Goal: Task Accomplishment & Management: Use online tool/utility

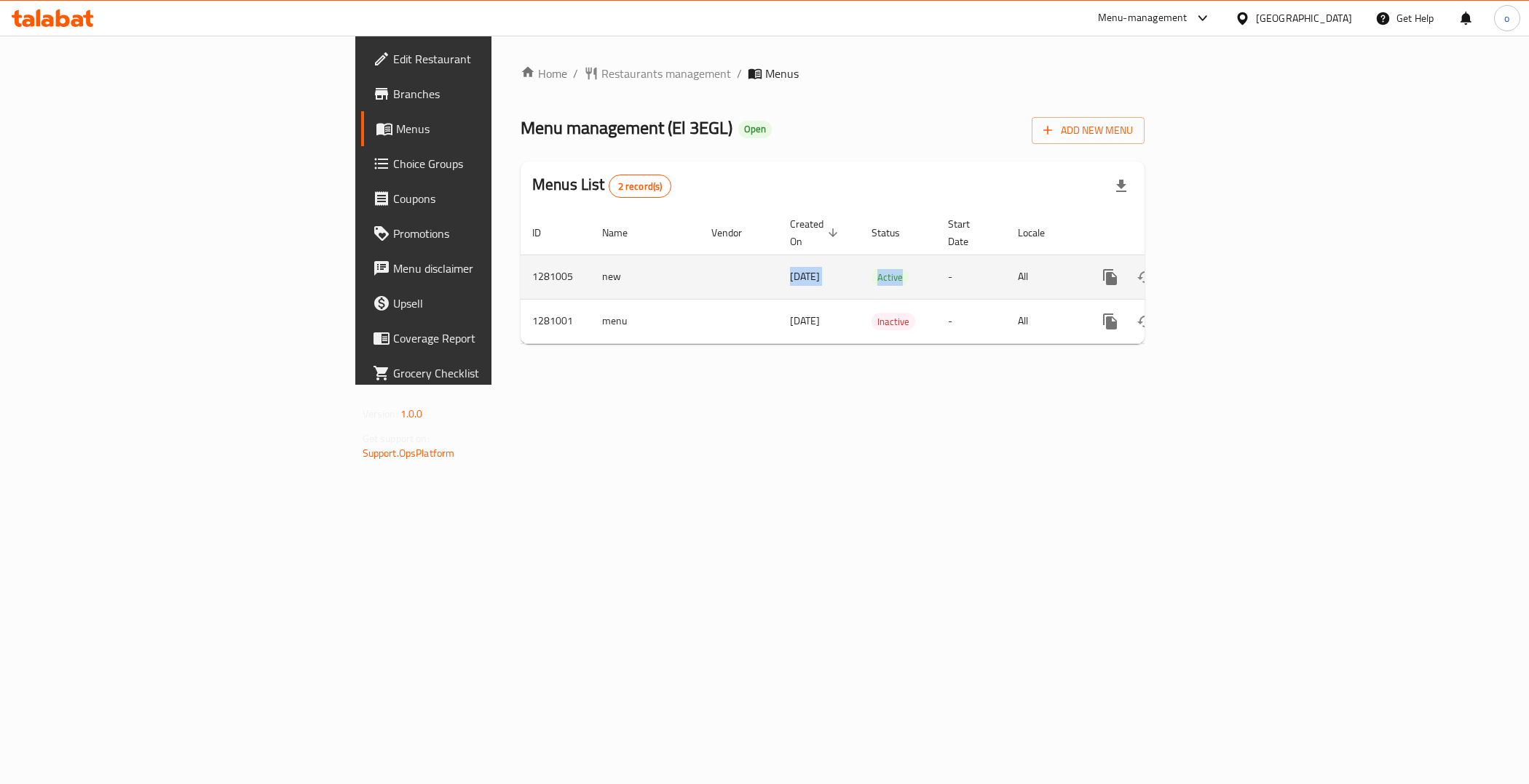
click at [934, 254] on tr "1281005 new [DATE] Active - All" at bounding box center [882, 277] width 724 height 45
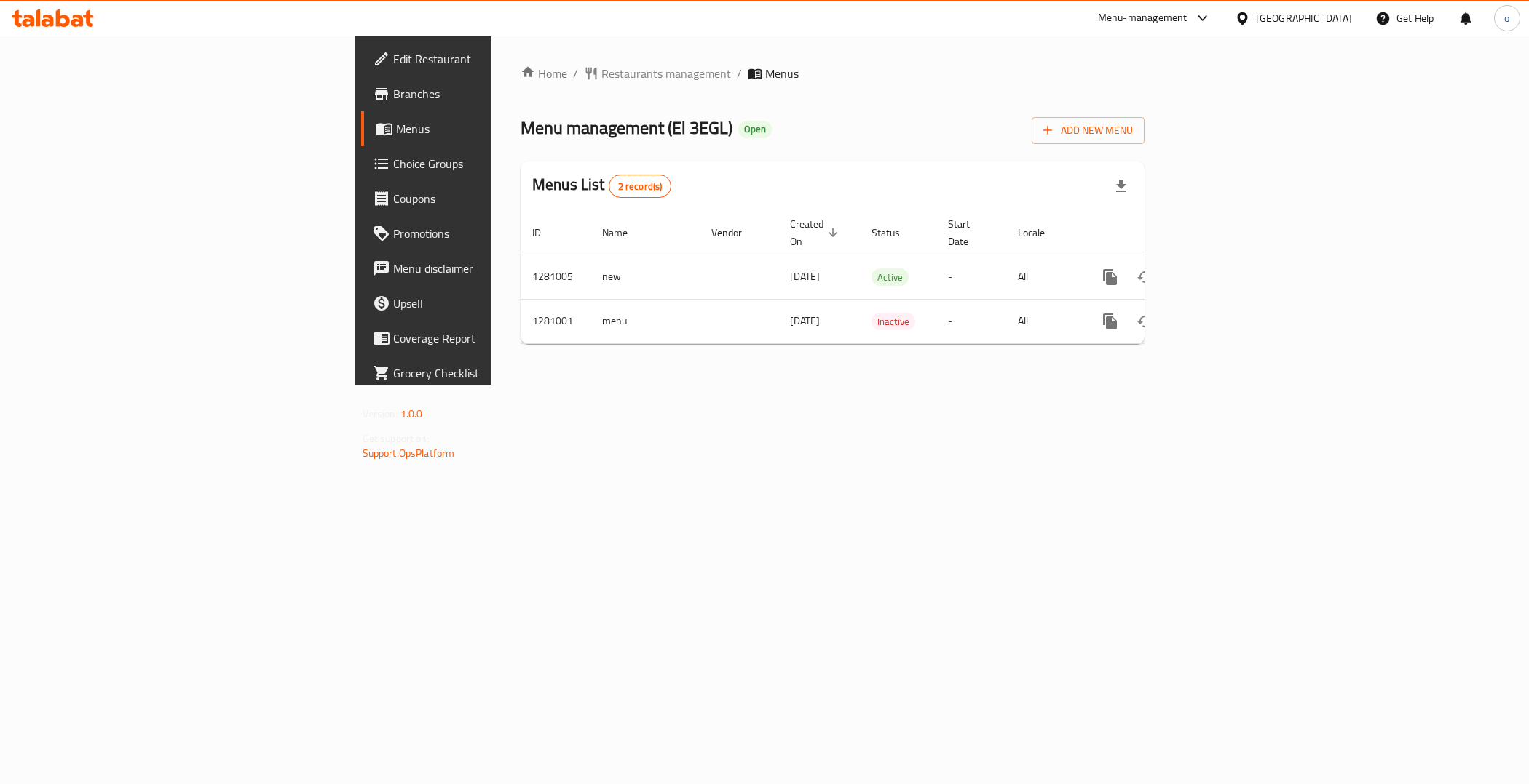
drag, startPoint x: 912, startPoint y: 331, endPoint x: 1414, endPoint y: 259, distance: 507.1
click at [912, 332] on div "Home / Restaurants management / Menus Menu management ( El 3EGL ) Open Add New …" at bounding box center [832, 210] width 624 height 291
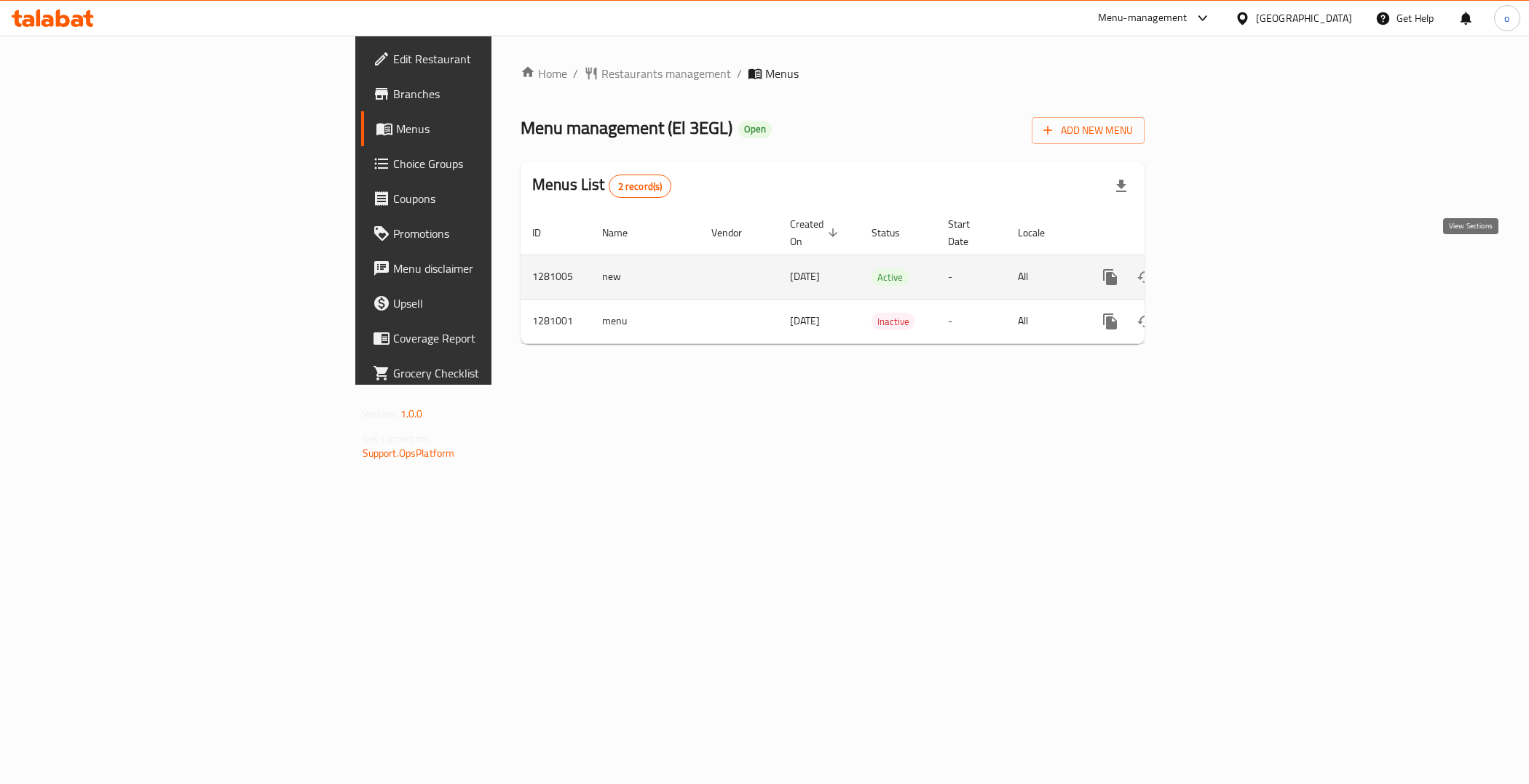
click at [1232, 274] on link "enhanced table" at bounding box center [1215, 278] width 35 height 35
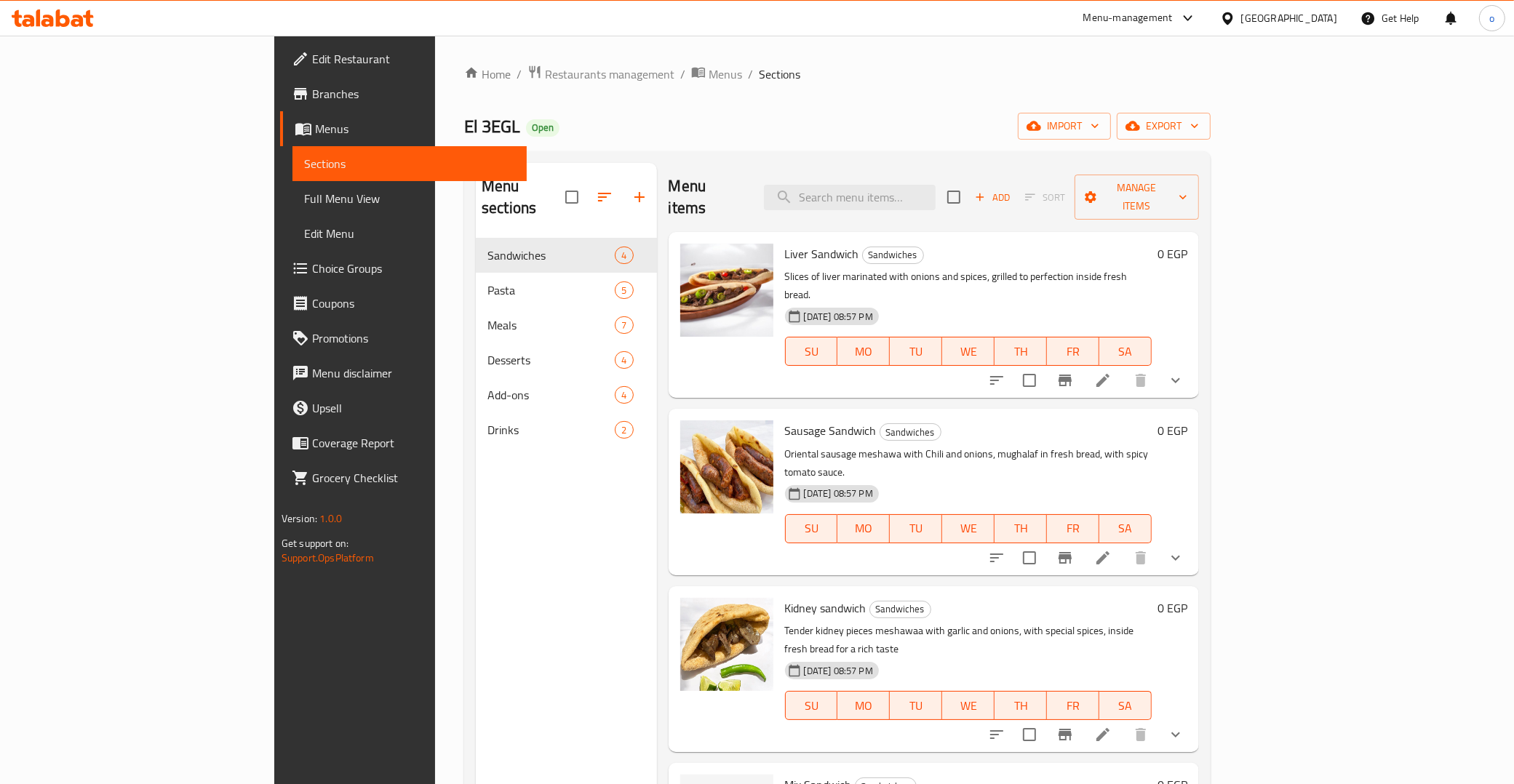
click at [931, 201] on div "Menu items Add Sort Manage items" at bounding box center [934, 197] width 530 height 69
click at [936, 185] on input "search" at bounding box center [850, 197] width 172 height 25
paste input "Meal 2 Friends"
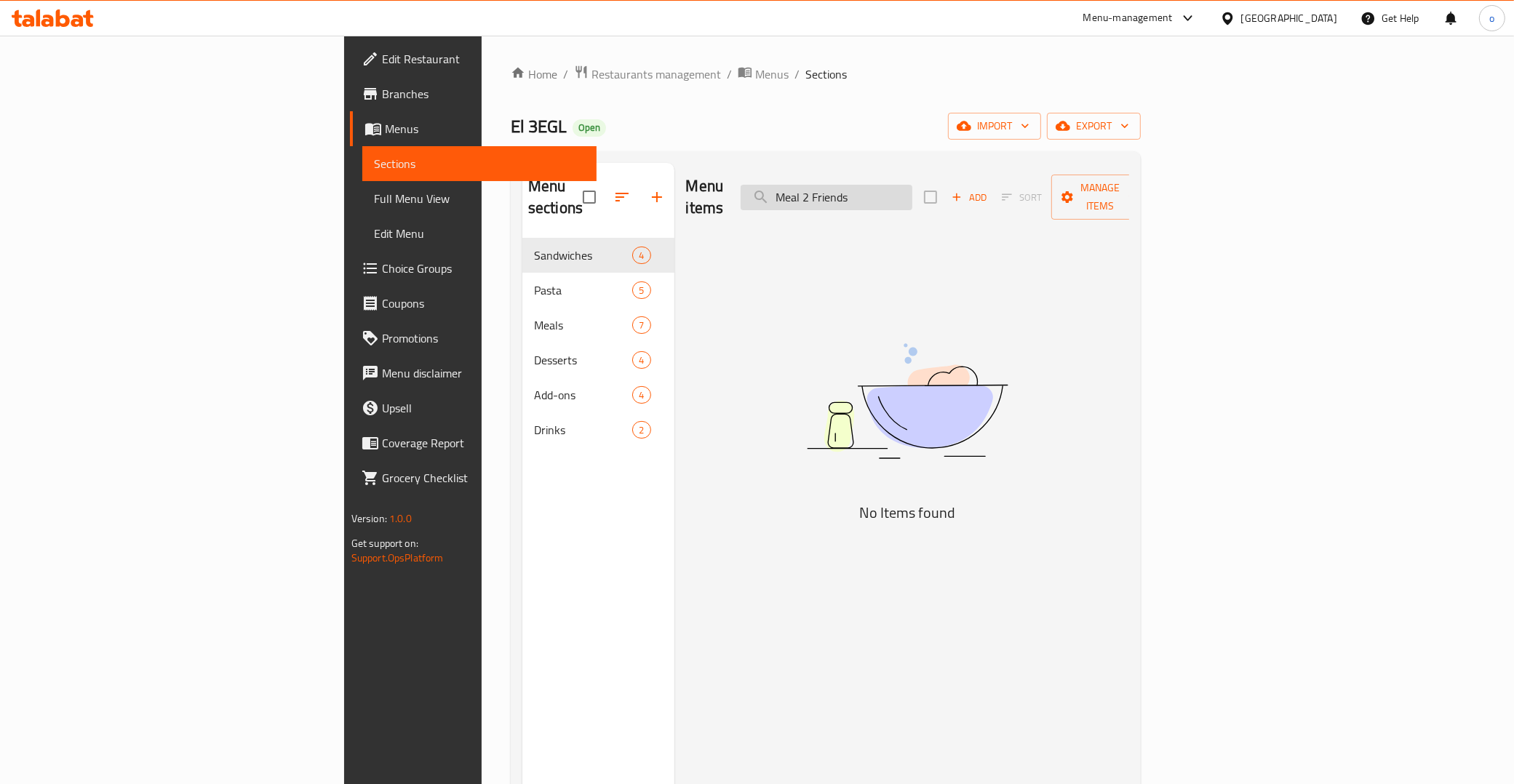
click at [912, 194] on input "Meal 2 Friends" at bounding box center [827, 197] width 172 height 25
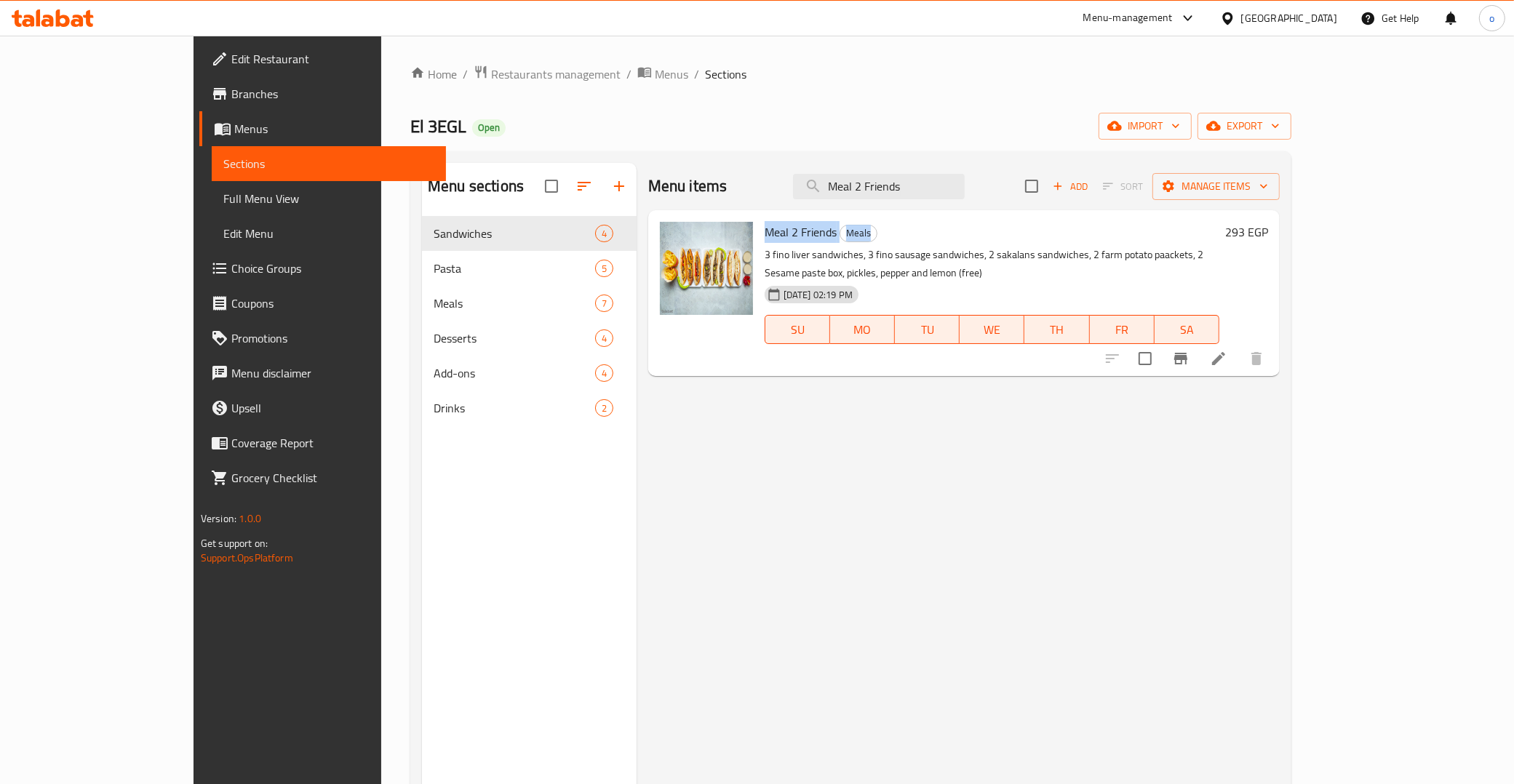
drag, startPoint x: 848, startPoint y: 234, endPoint x: 710, endPoint y: 229, distance: 138.1
click at [759, 229] on div "Meal 2 Friends Meals 3 fino liver sandwiches, 3 fino sausage sandwiches, 2 saka…" at bounding box center [992, 293] width 467 height 154
click at [852, 240] on h6 "Meal 2 Friends Meals" at bounding box center [992, 232] width 455 height 21
drag, startPoint x: 852, startPoint y: 240, endPoint x: 728, endPoint y: 226, distance: 124.8
click at [765, 226] on h6 "Meal 2 Friends Meals" at bounding box center [992, 232] width 455 height 21
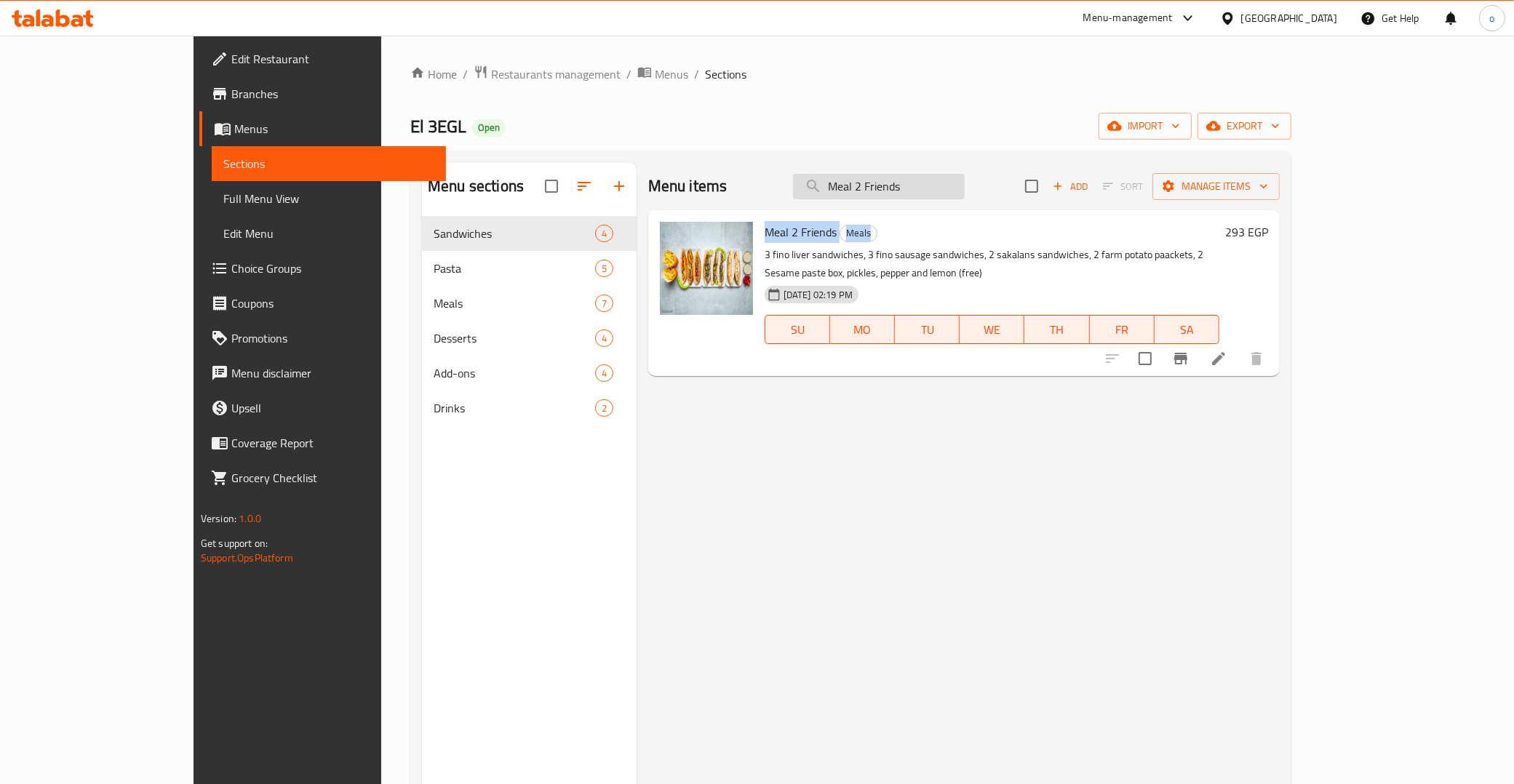
click at [912, 192] on input "Meal 2 Friends" at bounding box center [879, 187] width 172 height 25
drag, startPoint x: 1007, startPoint y: 173, endPoint x: 802, endPoint y: 194, distance: 206.1
click at [802, 194] on div "Menu items Meal 2 Friends Add Sort Manage items" at bounding box center [964, 186] width 631 height 47
paste input "Salam Ya Sahbi Meal (For 5 Persons)"
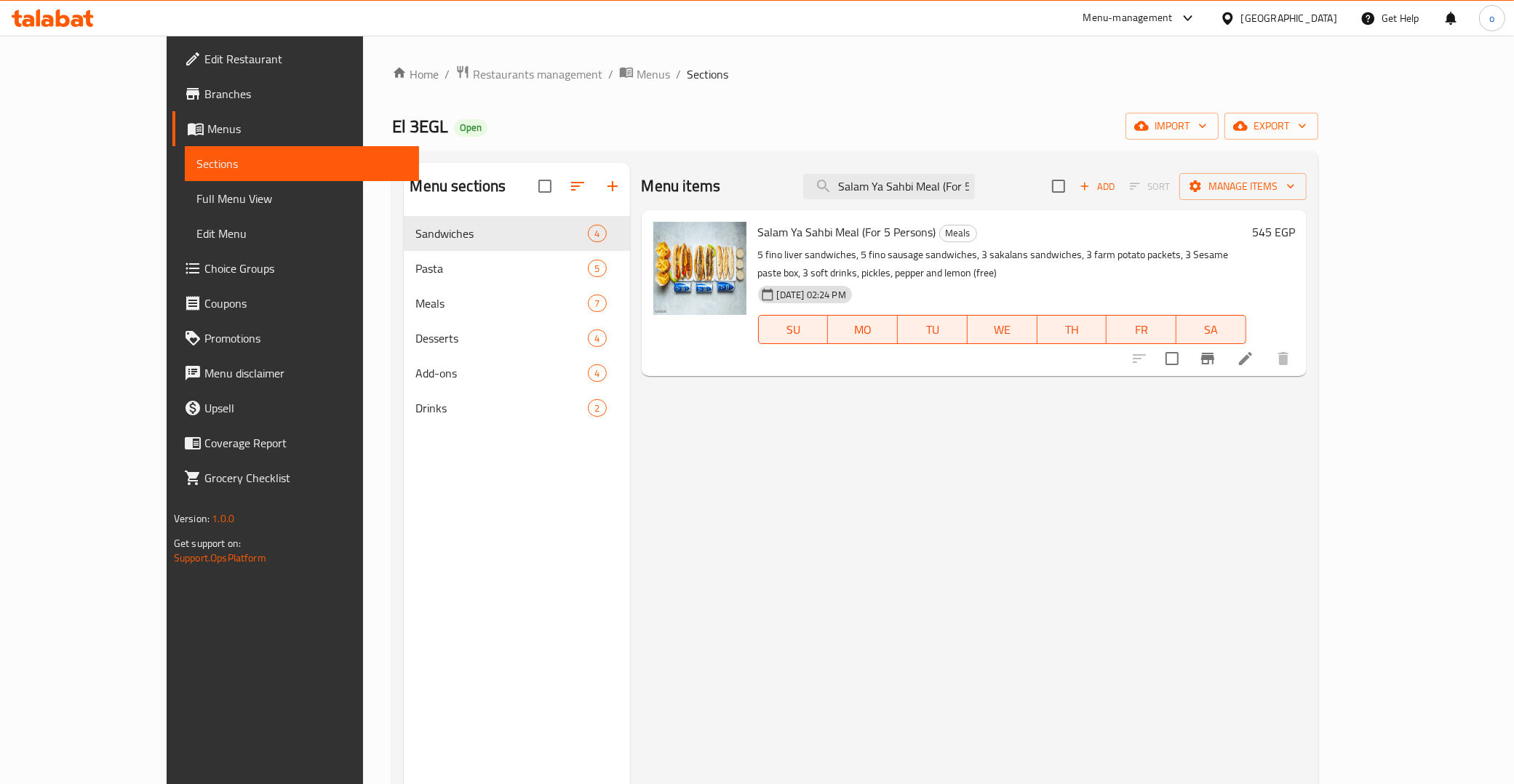
click at [732, 467] on div "Menu items Salam Ya Sahbi Meal (For 5 Persons) Add Sort Manage items Salam Ya S…" at bounding box center [968, 555] width 677 height 784
click at [821, 235] on span "Salam Ya Sahbi Meal (For 5 Persons)" at bounding box center [847, 231] width 178 height 21
drag, startPoint x: 781, startPoint y: 234, endPoint x: 999, endPoint y: 244, distance: 218.2
click at [820, 240] on span "Salam Ya Sahbi Meal (For 5 Persons)" at bounding box center [847, 231] width 178 height 21
click at [999, 243] on h6 "Salam Ya Sahbi Meal (For 5 Persons) Meals" at bounding box center [1002, 232] width 488 height 21
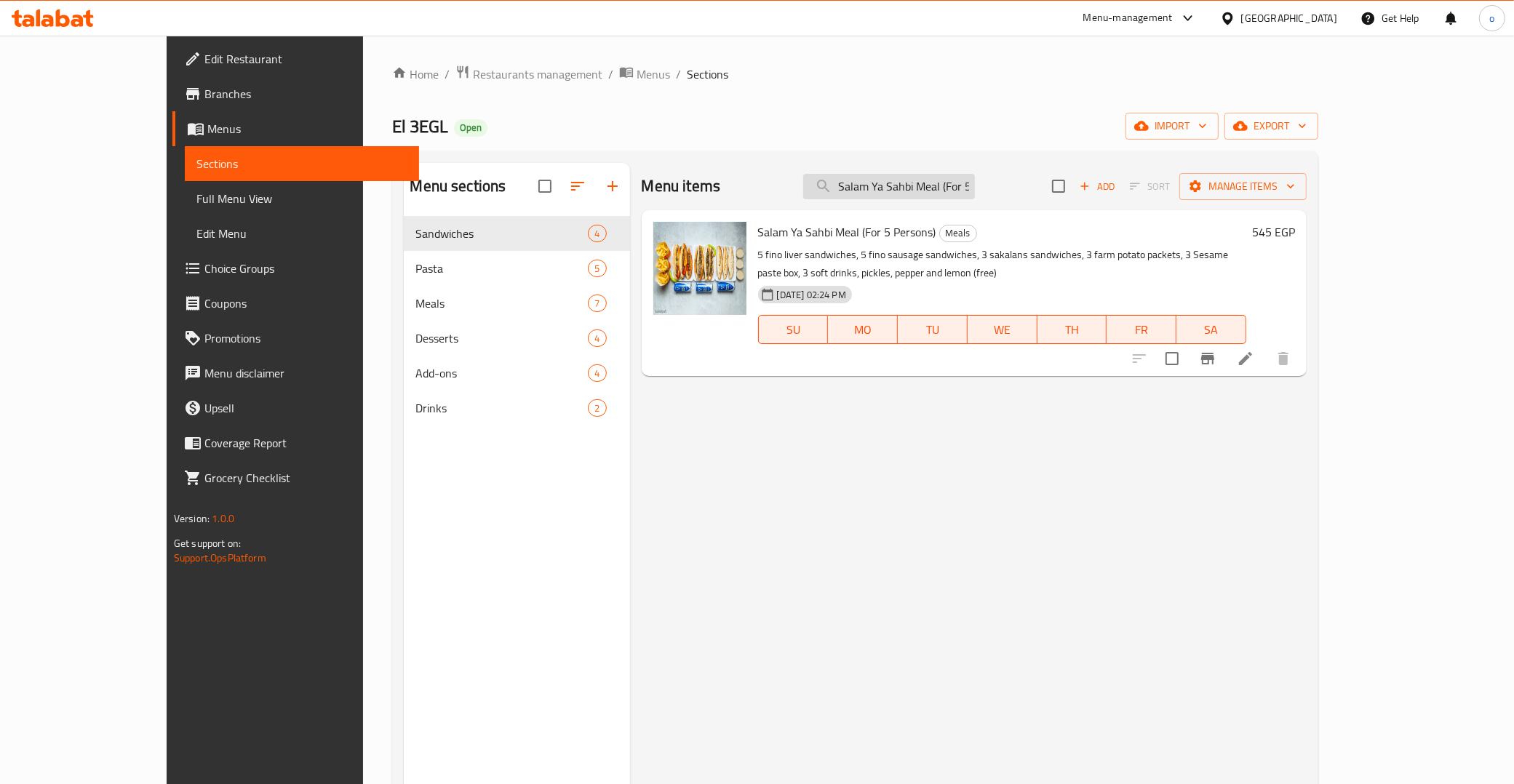
click at [888, 196] on input "Salam Ya Sahbi Meal (For 5 Persons)" at bounding box center [889, 187] width 172 height 25
click at [921, 196] on input "Salam Ya Sahbi Meal (For 5 Persons)" at bounding box center [889, 187] width 172 height 25
paste input "Single Meal"
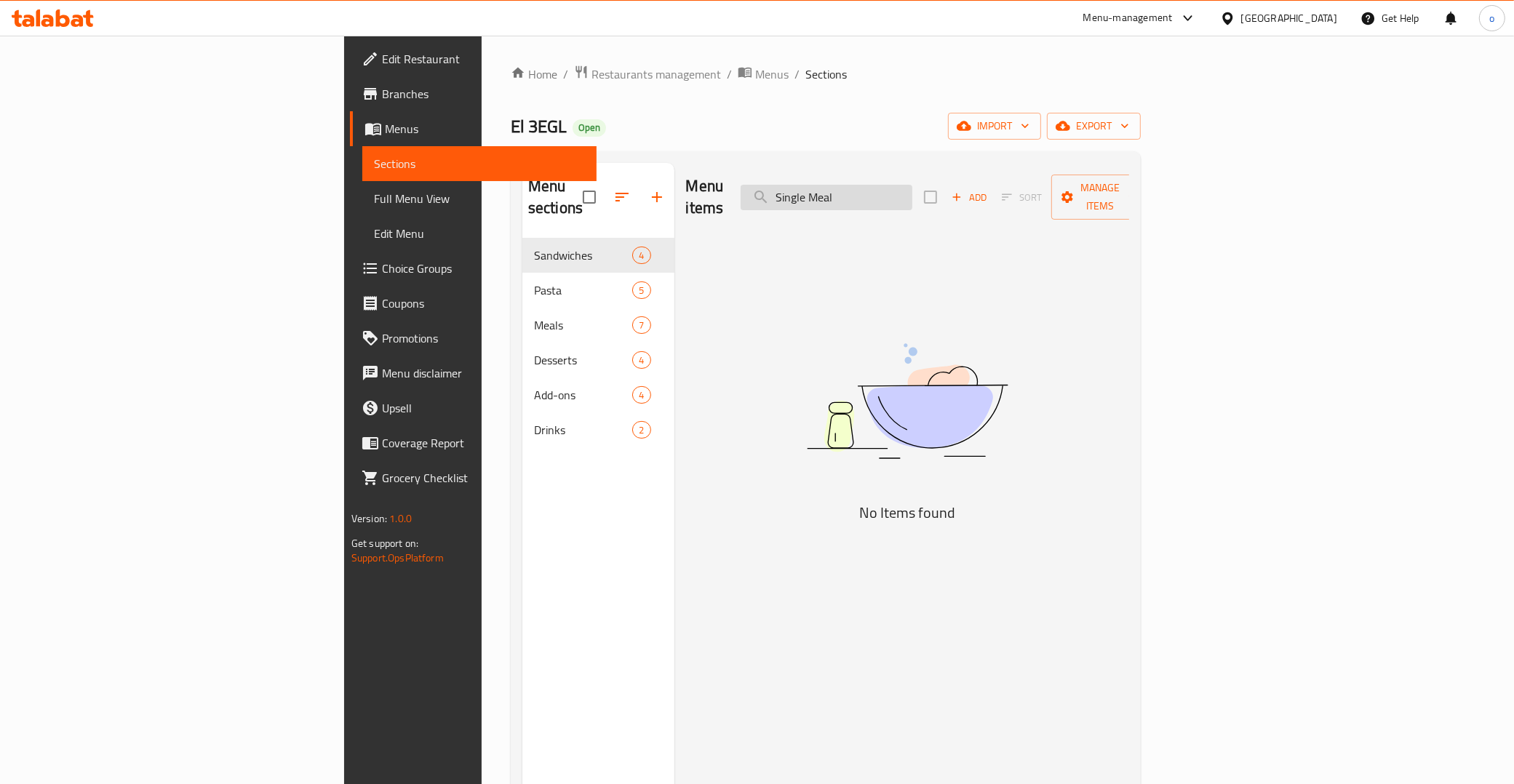
click at [912, 185] on input "Single Meal" at bounding box center [827, 197] width 172 height 25
click at [912, 194] on input "Single Meal" at bounding box center [827, 197] width 172 height 25
type input "Single Meal"
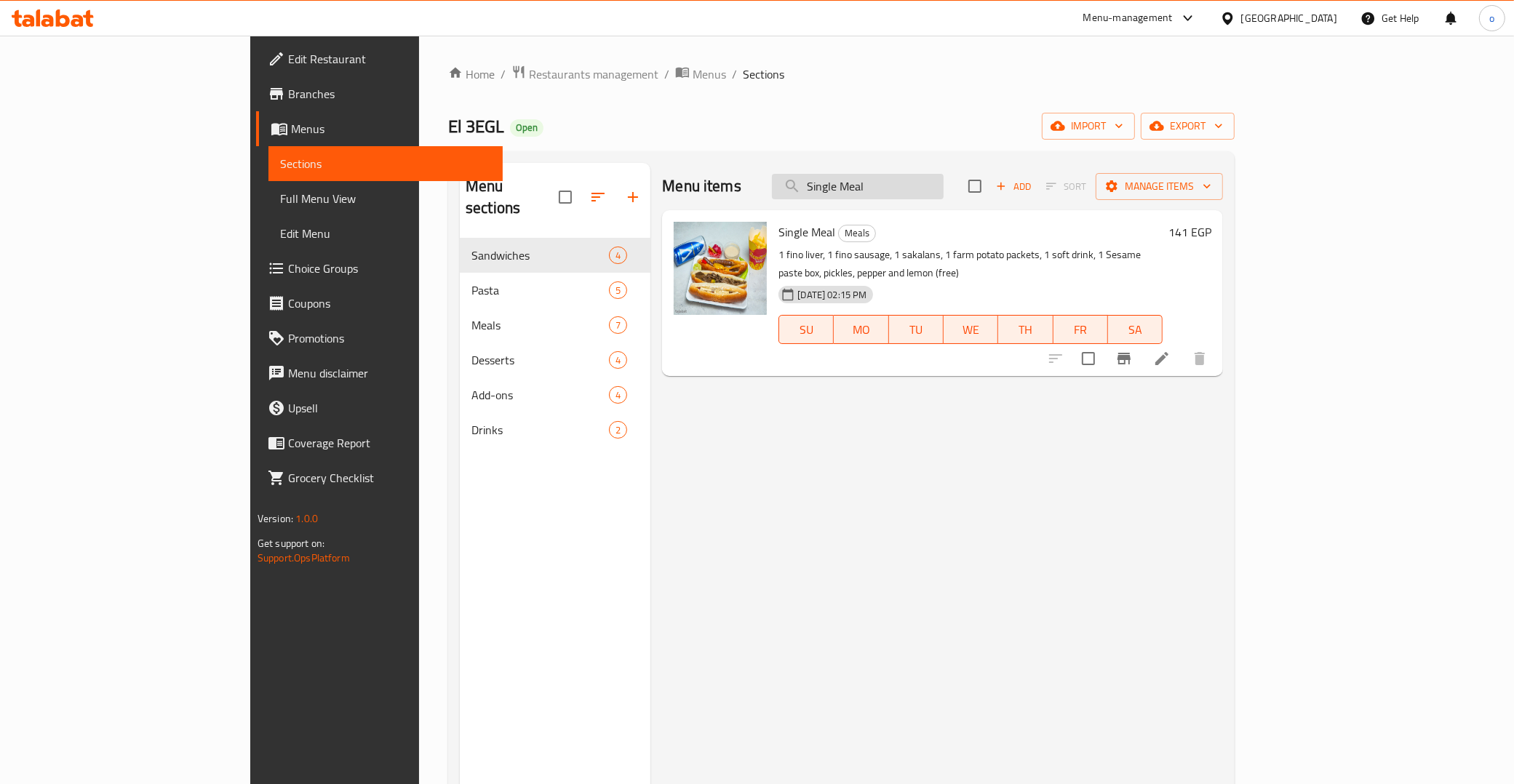
click at [944, 193] on input "Single Meal" at bounding box center [858, 187] width 172 height 25
drag, startPoint x: 975, startPoint y: 185, endPoint x: 398, endPoint y: 154, distance: 577.8
click at [801, 189] on div "Menu items Single Meal Add Sort Manage items" at bounding box center [943, 186] width 561 height 47
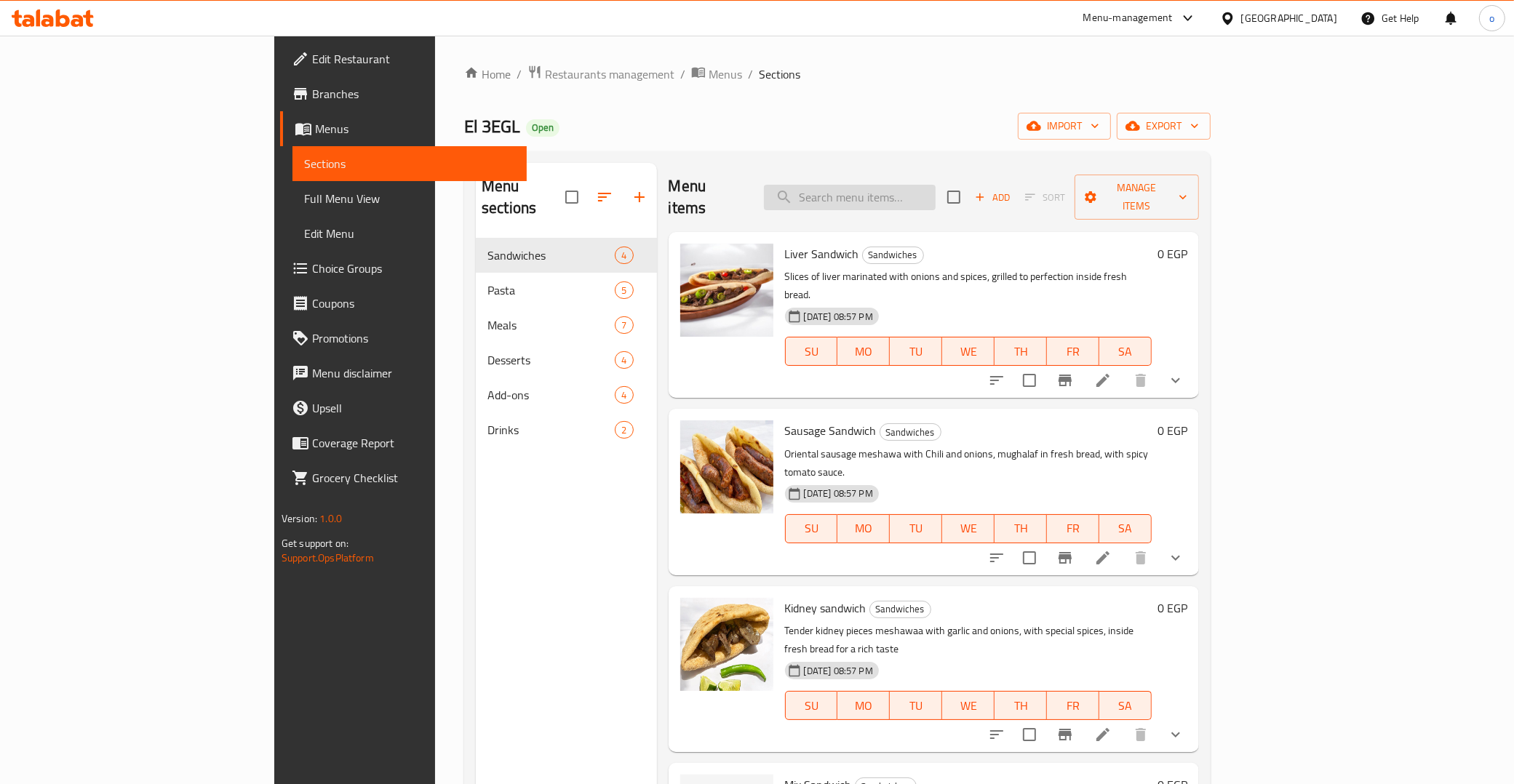
click at [936, 186] on input "search" at bounding box center [850, 197] width 172 height 25
paste input "Salam Ya Sahbi Meal (For 5 Persons)"
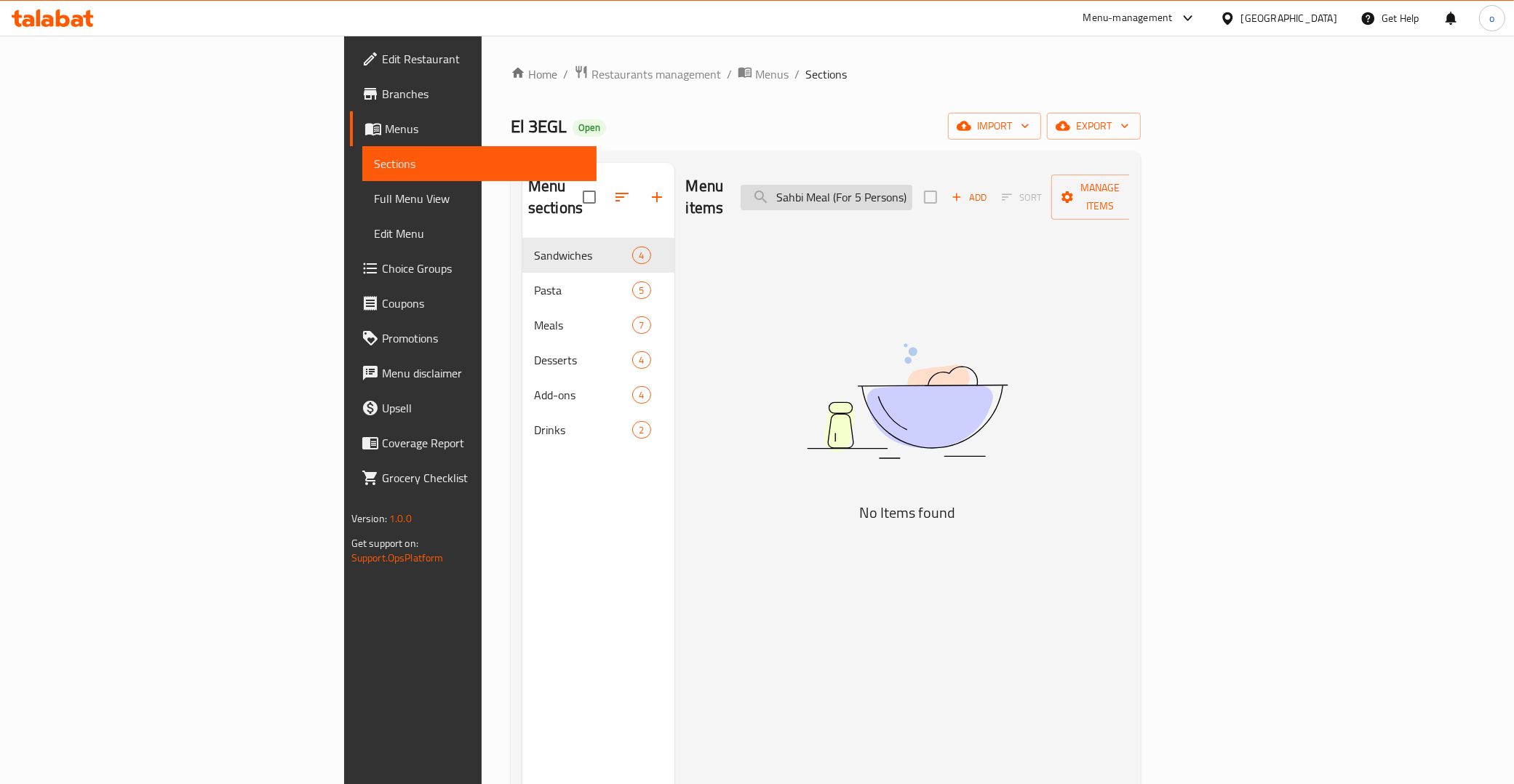
click at [901, 188] on input "Salam Ya Sahbi Meal (For 5 Persons)" at bounding box center [827, 197] width 172 height 25
click at [912, 197] on input "Salam YSahbi Meal (For 5 Persons)" at bounding box center [827, 197] width 172 height 25
drag, startPoint x: 955, startPoint y: 192, endPoint x: 1077, endPoint y: 185, distance: 122.2
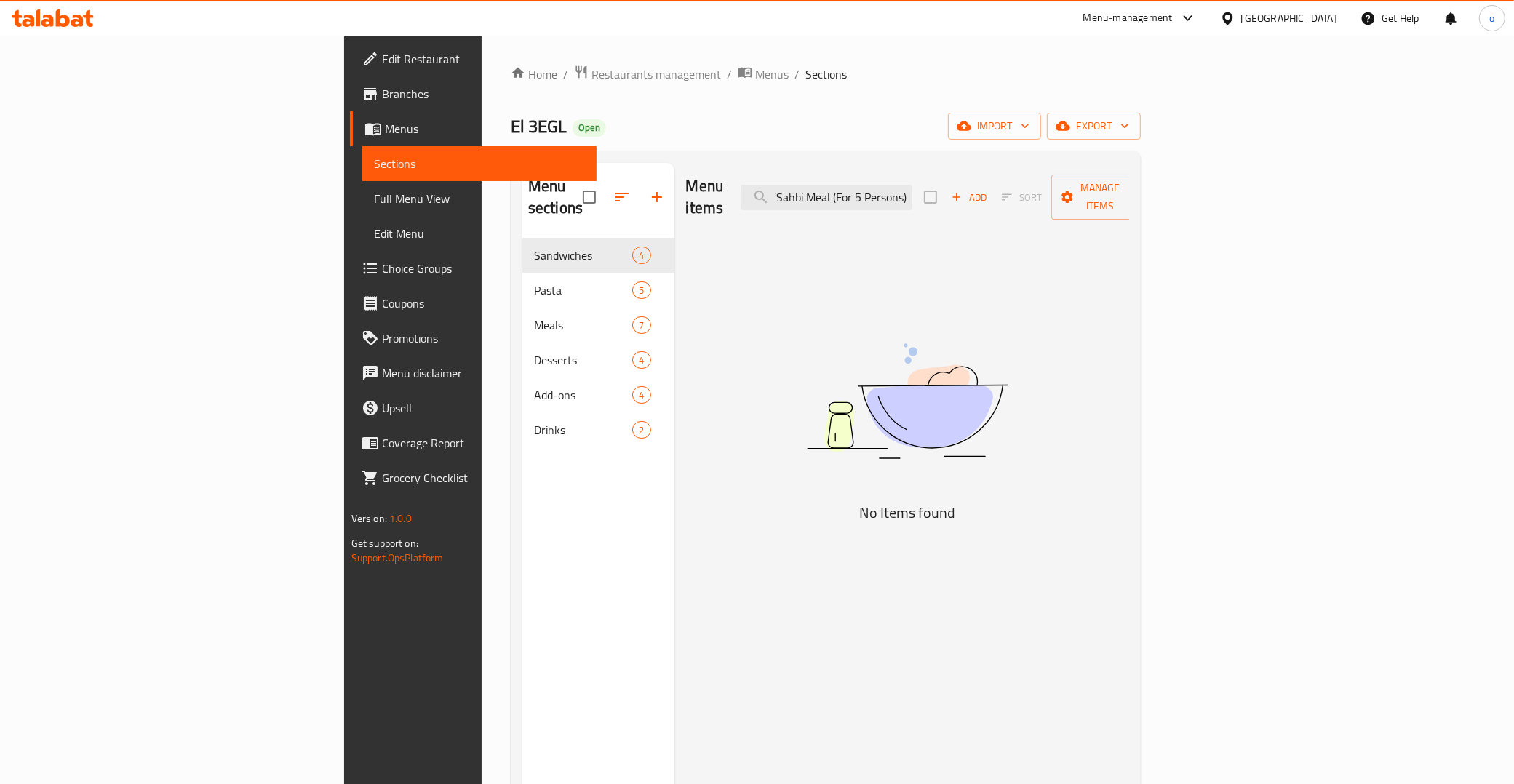
click at [1070, 185] on div "Menu items Salam YSahbi Meal (For 5 Persons) Add Sort Manage items" at bounding box center [908, 197] width 444 height 69
click at [912, 192] on input "Salam YSahbi Meal" at bounding box center [827, 197] width 172 height 25
type input "Salam YSahbi Meal"
click at [912, 189] on input "Salam YSahbi Meal" at bounding box center [827, 197] width 172 height 25
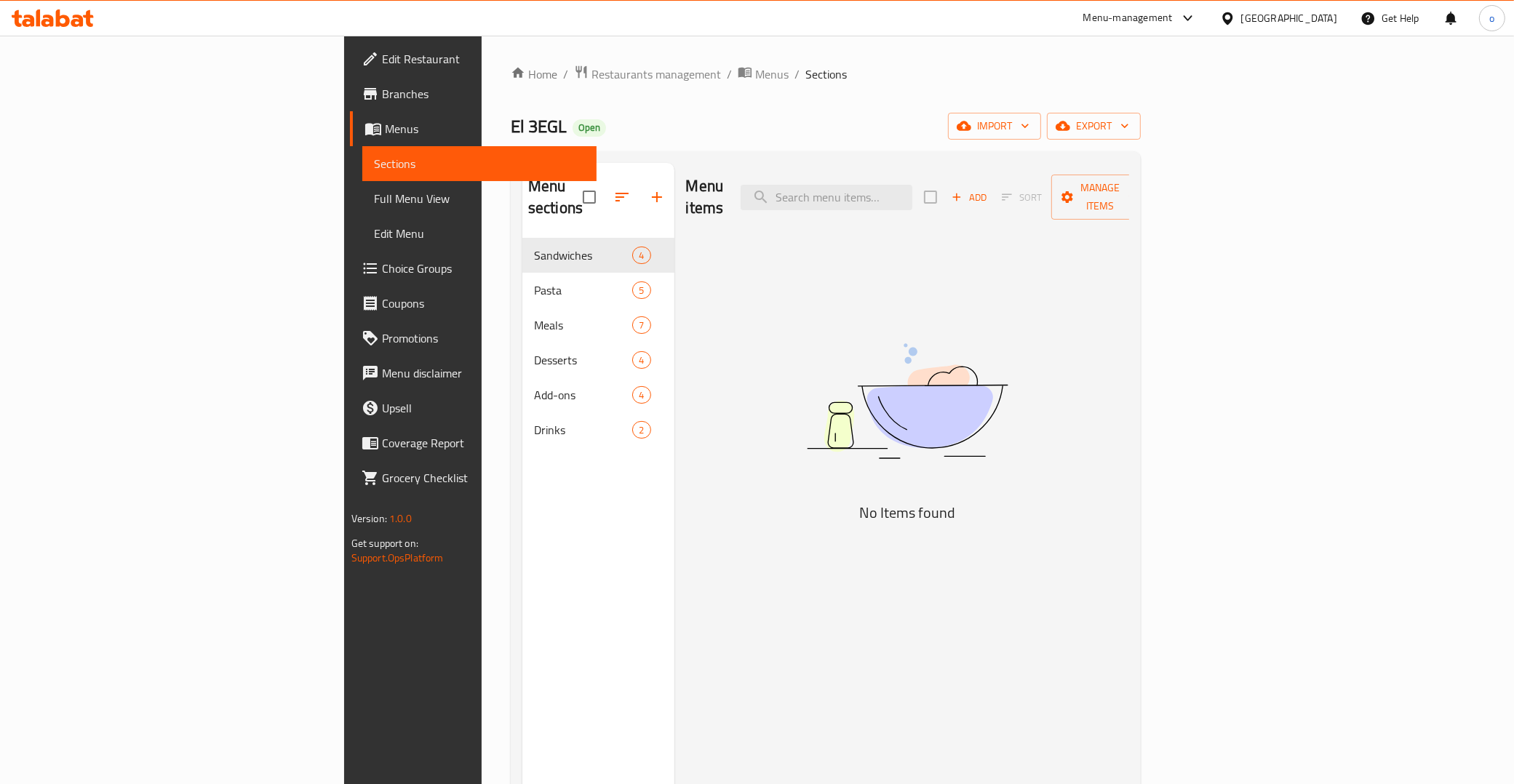
drag, startPoint x: 1023, startPoint y: 195, endPoint x: 875, endPoint y: 204, distance: 148.3
click at [875, 204] on div "Menu items Add Sort Manage items" at bounding box center [908, 197] width 444 height 69
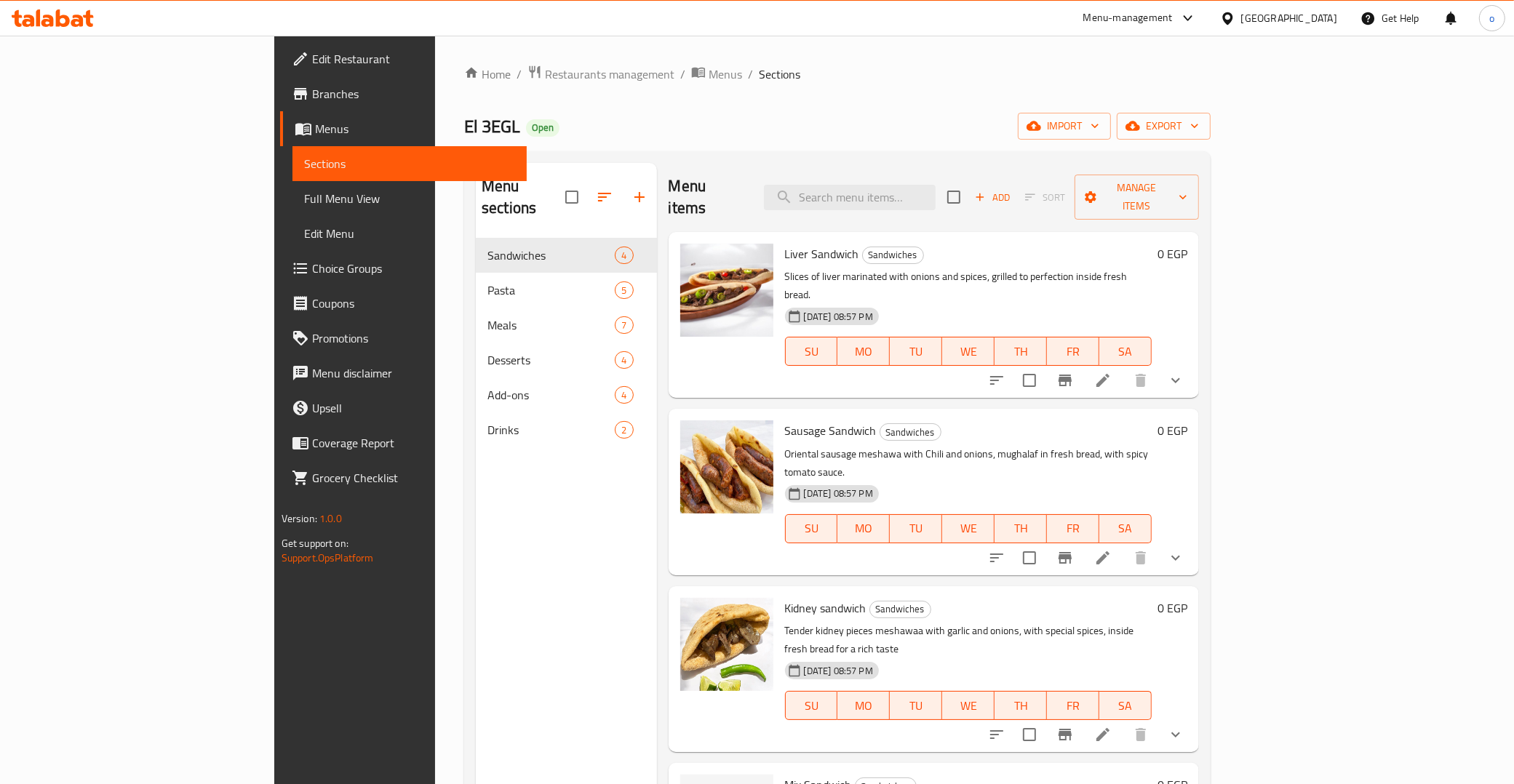
paste input "Salam Ya Sahbi Meal (For 5 Persons)"
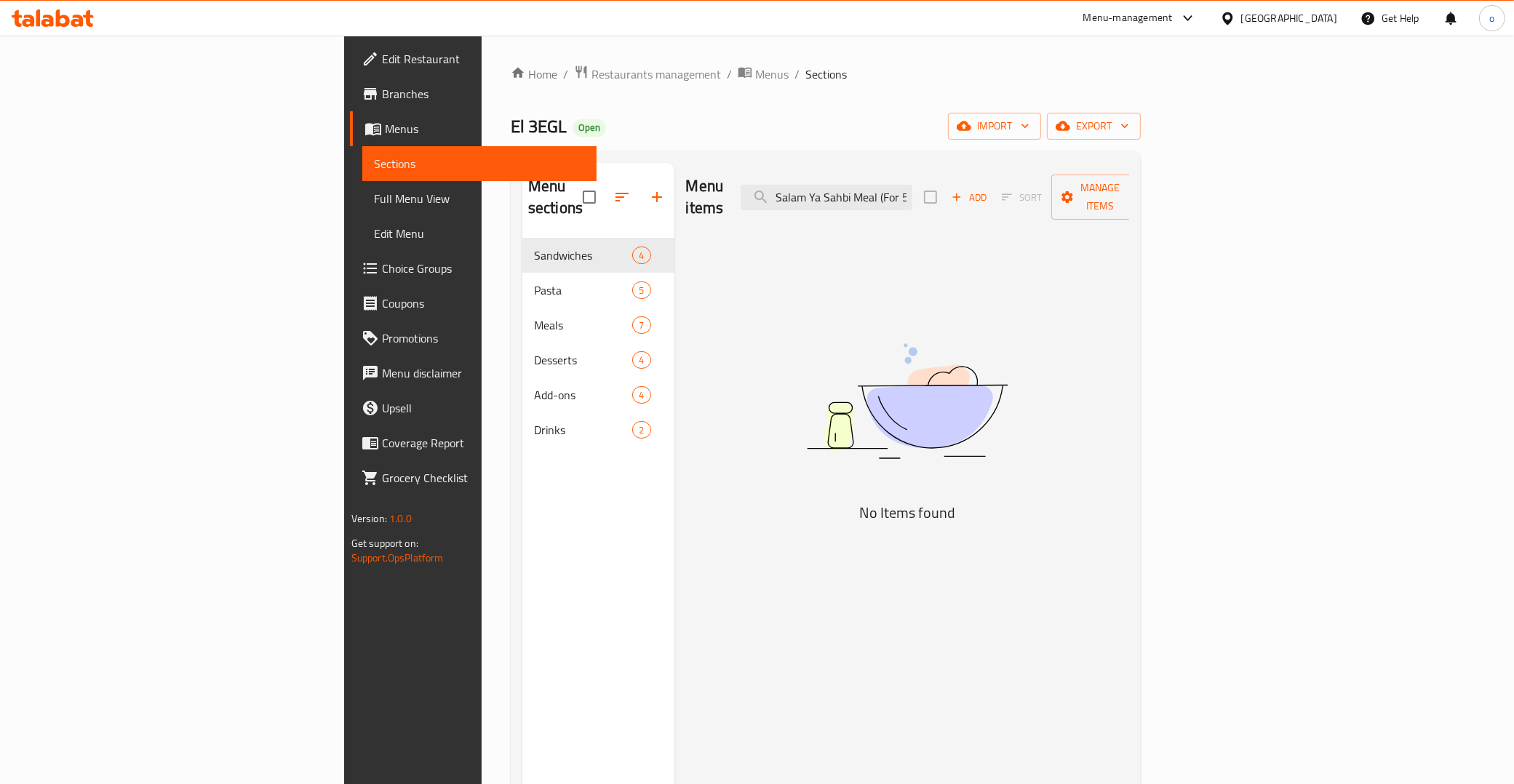
drag, startPoint x: 912, startPoint y: 193, endPoint x: 856, endPoint y: 192, distance: 56.0
click at [844, 191] on div "Menu items Salam Ya Sahbi Meal (For 5 Persons) Add Sort Manage items" at bounding box center [908, 197] width 444 height 69
click at [912, 185] on input "Salam Ya Sahbi Meal (For 5 Persons)" at bounding box center [827, 197] width 172 height 25
drag, startPoint x: 921, startPoint y: 190, endPoint x: 864, endPoint y: 190, distance: 57.0
click at [864, 190] on div "Menu items Salam Ya Sahbi Meal (For 5 Persons) Add Sort Manage items" at bounding box center [908, 197] width 444 height 69
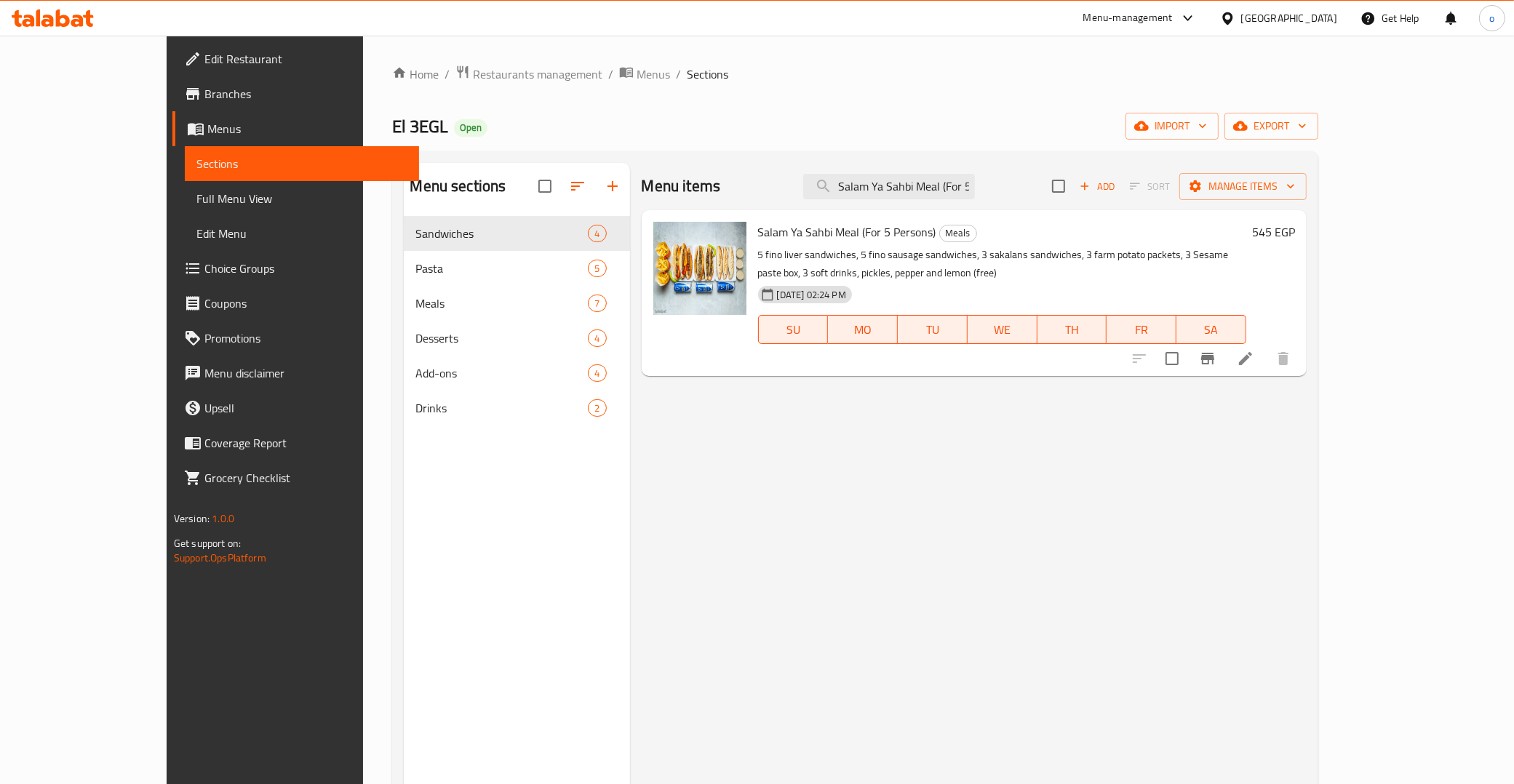
type input "Salam Ya Sahbi Meal (For 5 Persons)"
click at [751, 627] on div "Menu items Salam Ya Sahbi Meal (For 5 Persons) Add Sort Manage items Salam Ya S…" at bounding box center [968, 555] width 677 height 784
click at [204, 85] on span "Branches" at bounding box center [306, 94] width 204 height 17
